Goal: Find specific page/section: Find specific page/section

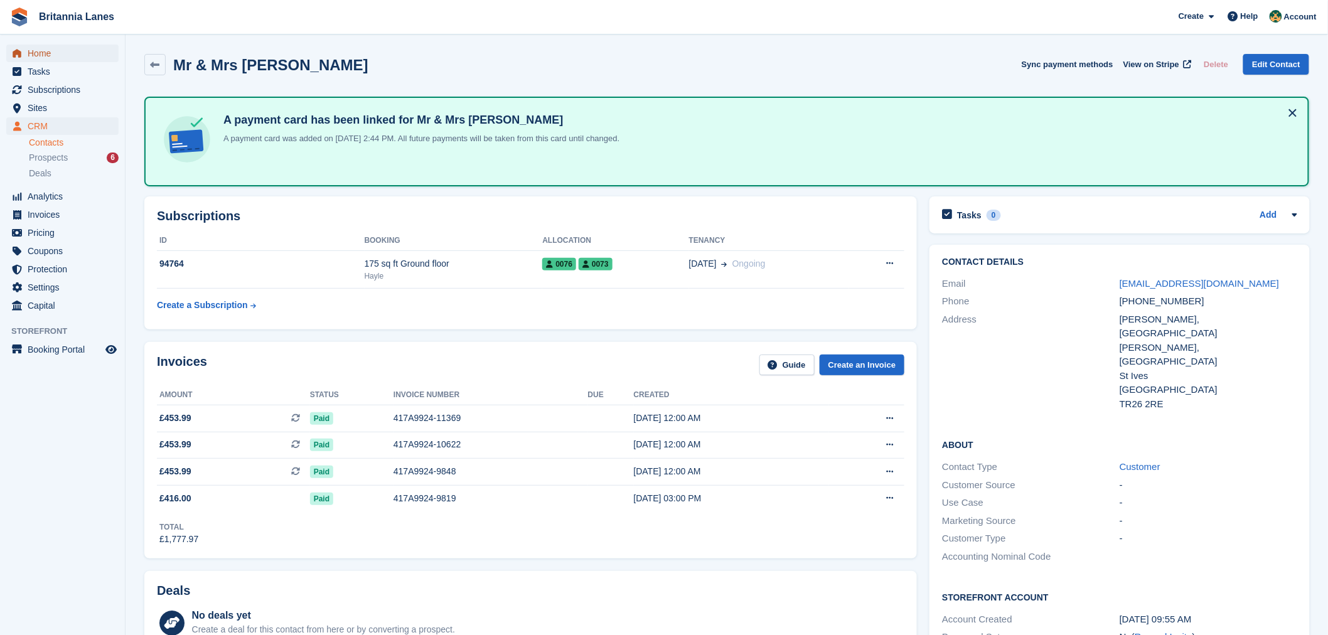
click at [46, 53] on span "Home" at bounding box center [65, 54] width 75 height 18
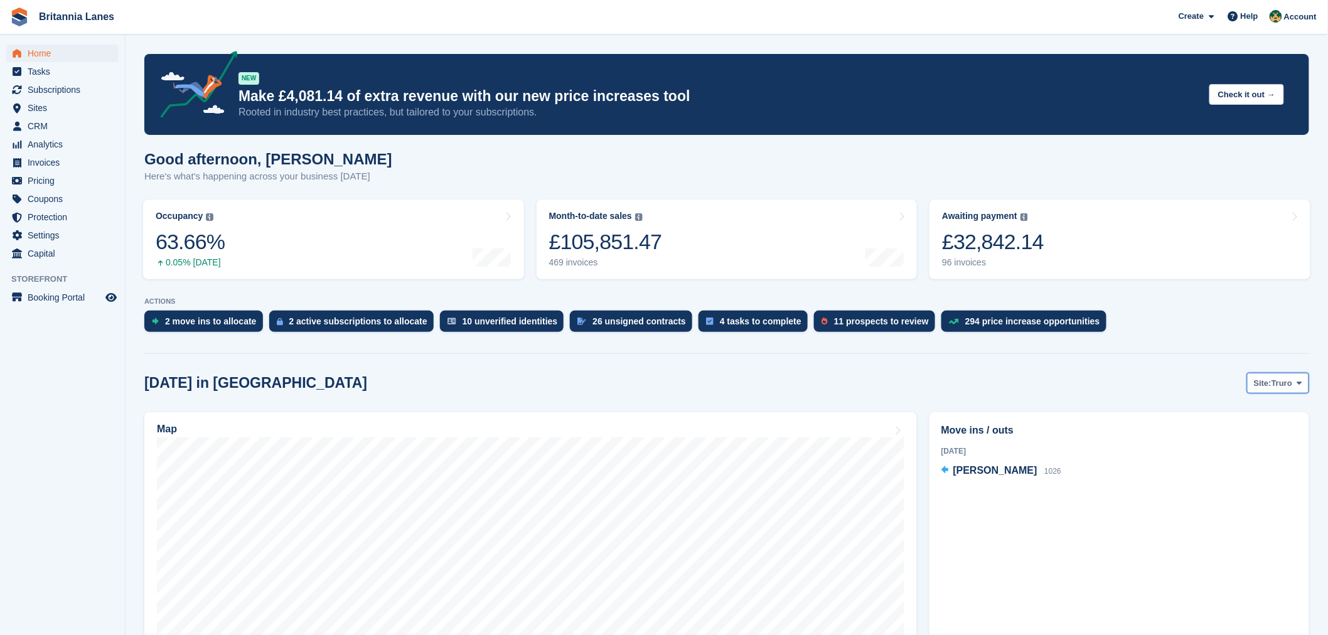
click at [1279, 383] on span "Truro" at bounding box center [1282, 383] width 21 height 13
click at [1254, 430] on link "Falmouth" at bounding box center [1247, 435] width 113 height 23
click at [1262, 381] on span "Falmouth" at bounding box center [1274, 383] width 37 height 13
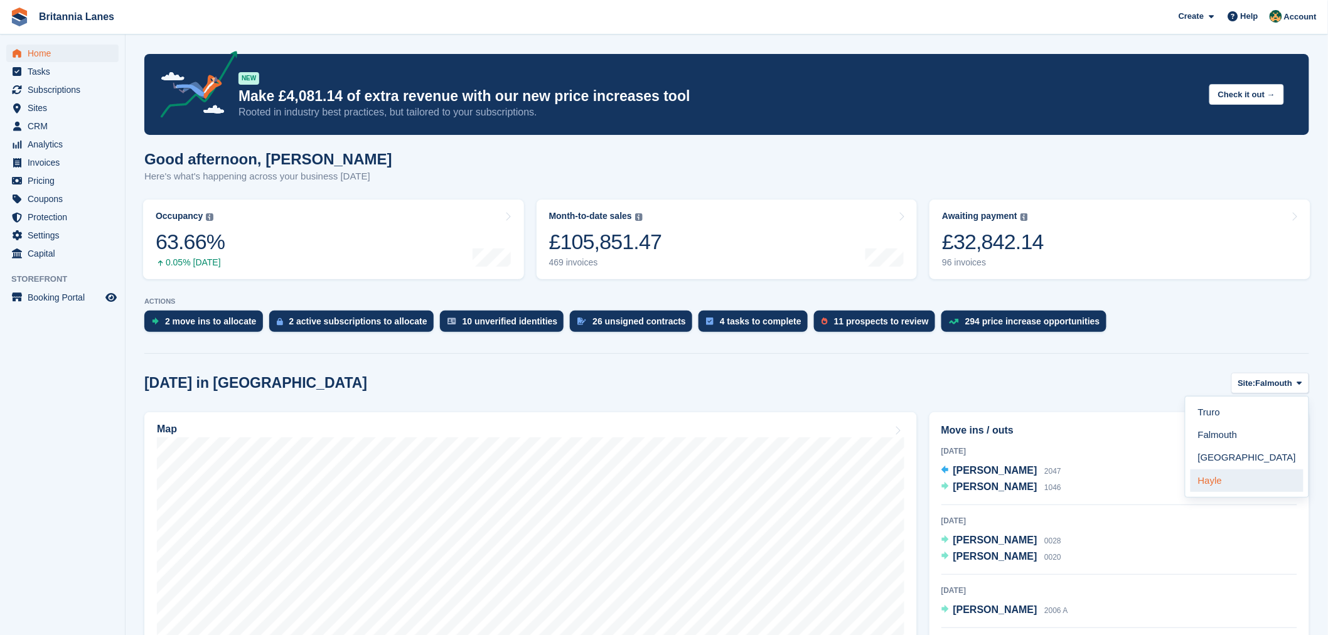
click at [1227, 483] on link "Hayle" at bounding box center [1247, 481] width 113 height 23
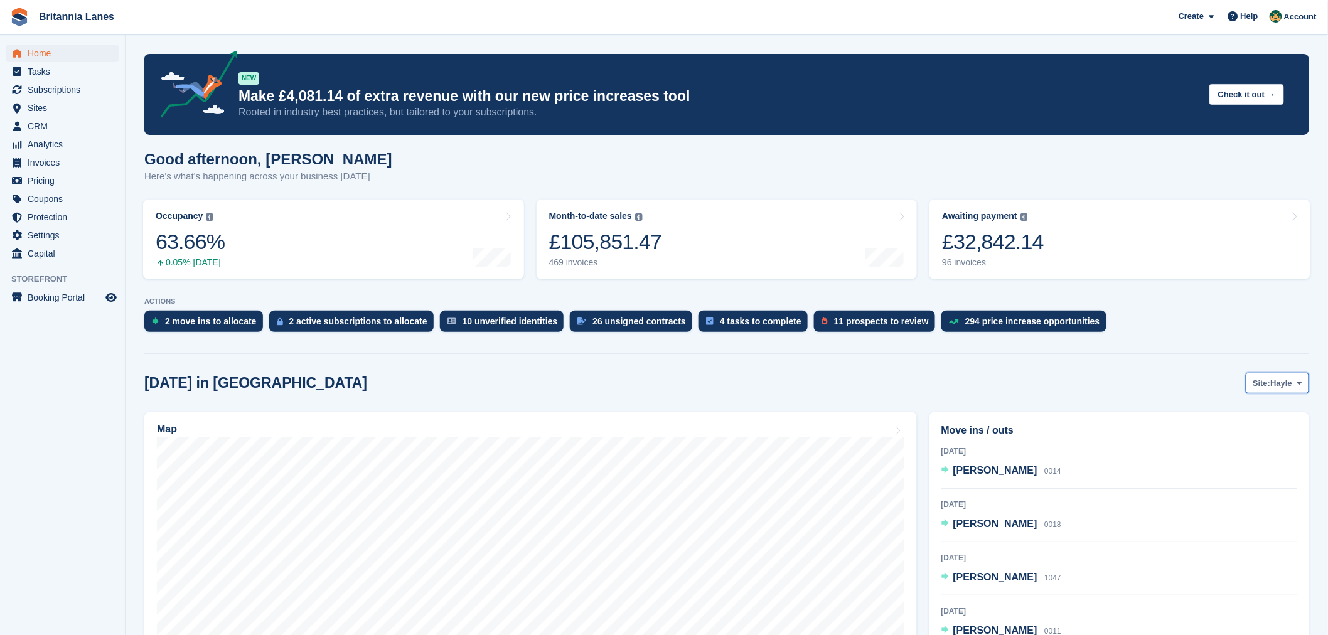
click at [1270, 383] on span "Site:" at bounding box center [1262, 383] width 18 height 13
click at [1231, 441] on link "Falmouth" at bounding box center [1247, 435] width 113 height 23
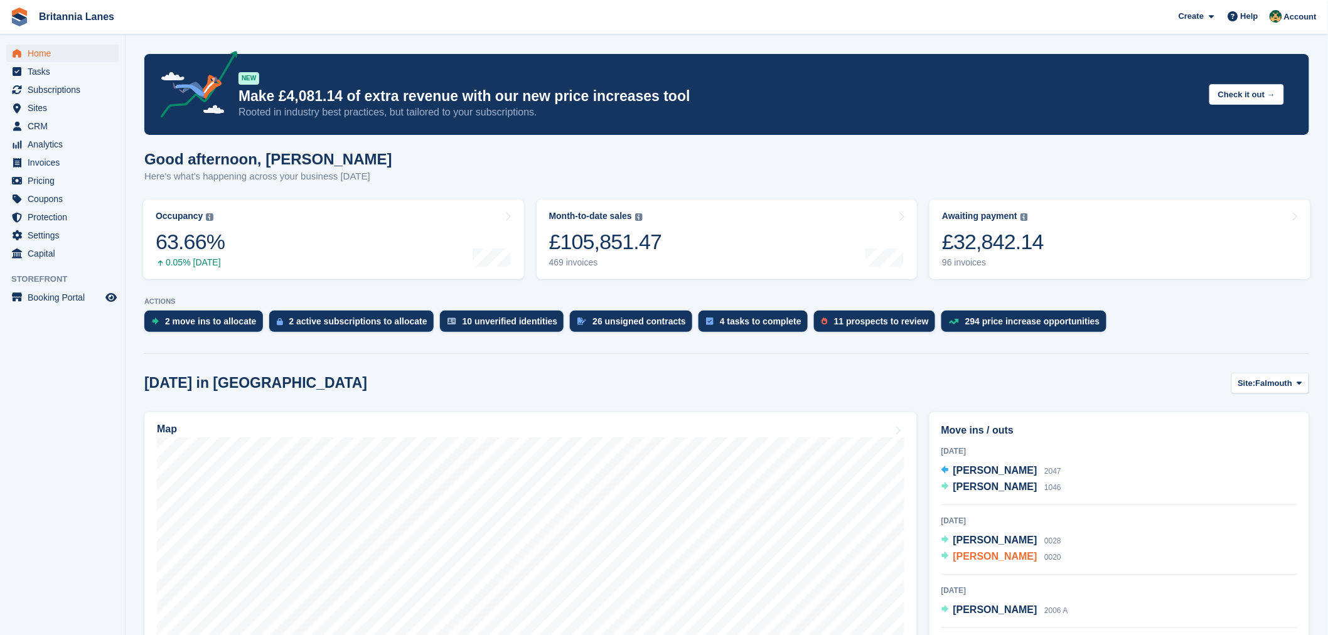
click at [993, 556] on span "Romeo Cezar Florica" at bounding box center [996, 556] width 84 height 11
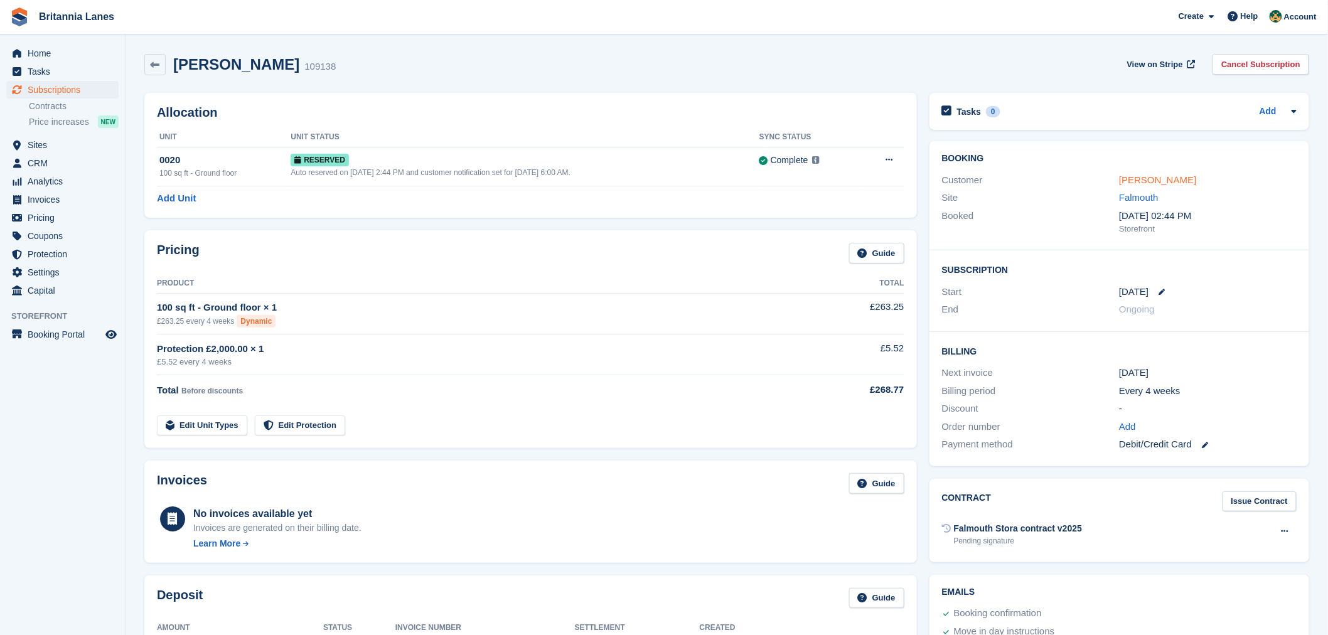
click at [1155, 179] on link "[PERSON_NAME]" at bounding box center [1157, 180] width 77 height 11
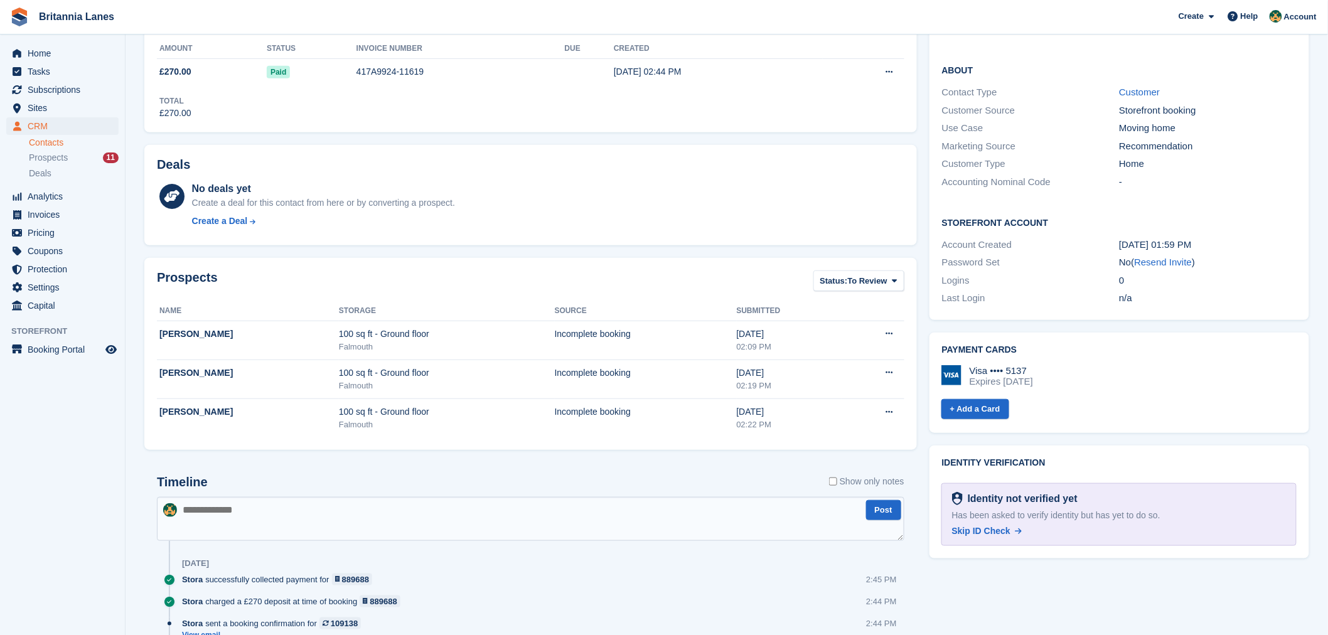
scroll to position [293, 0]
